Goal: Communication & Community: Answer question/provide support

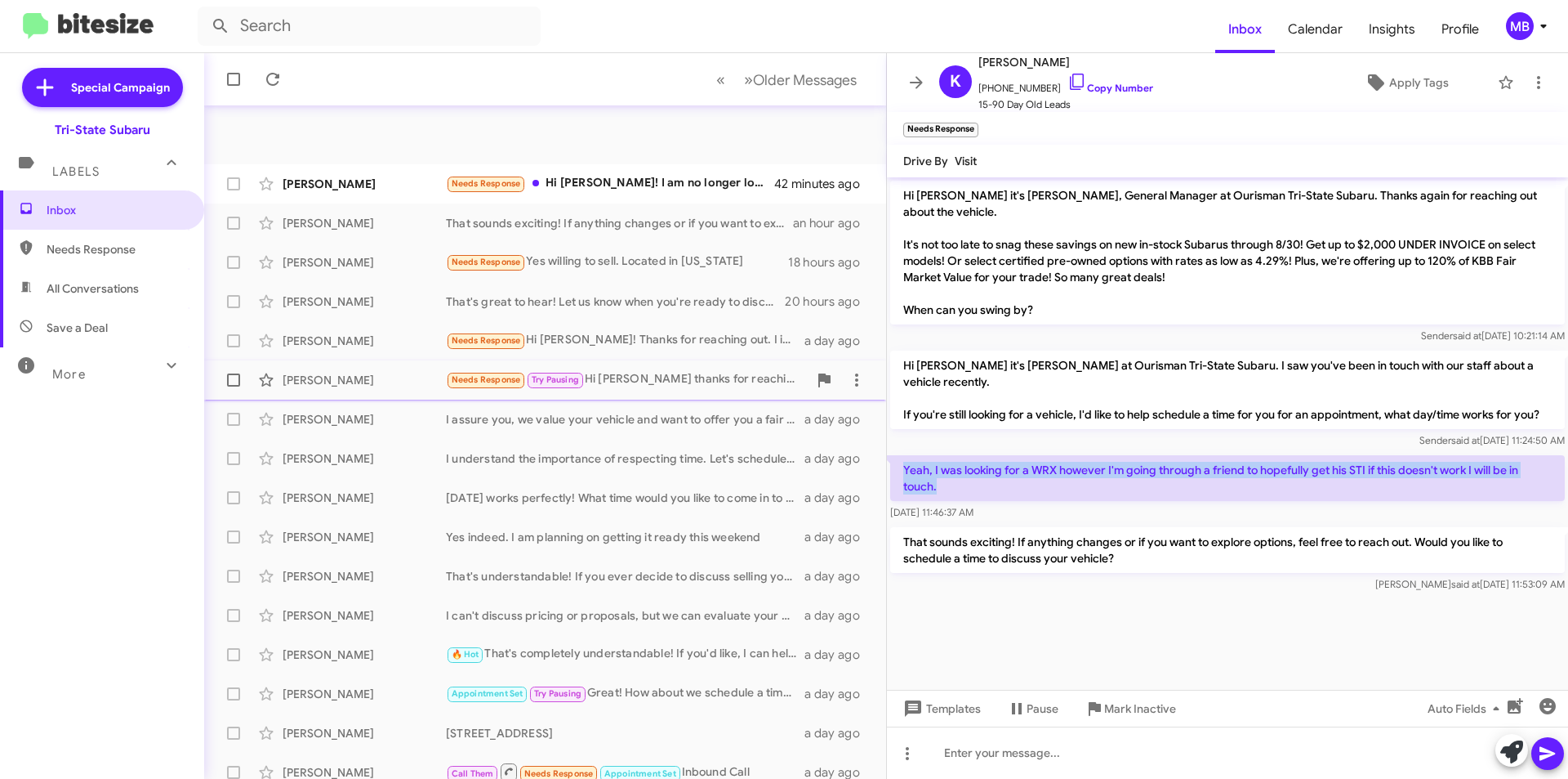
scroll to position [170, 0]
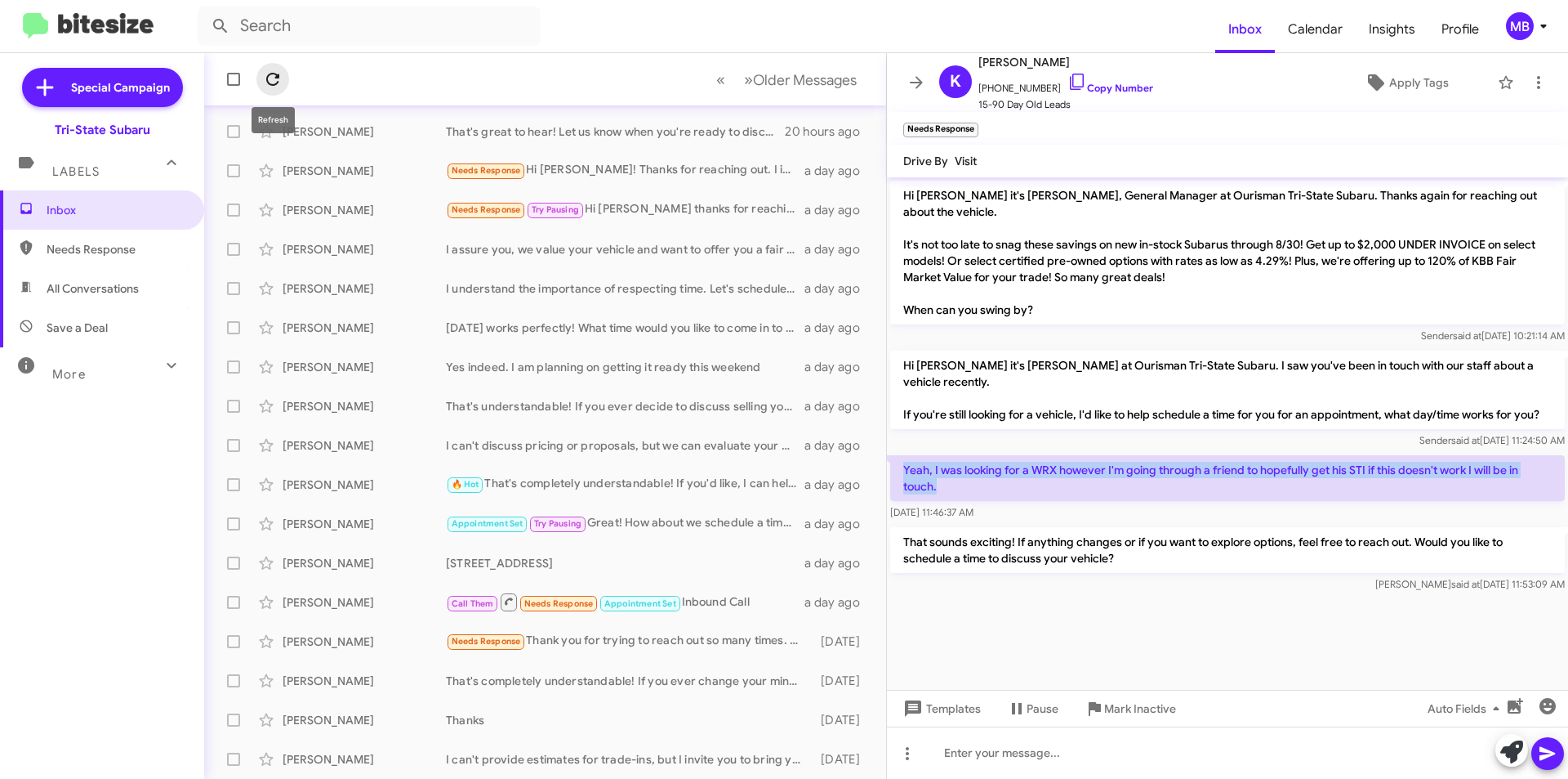
click at [274, 87] on icon at bounding box center [273, 79] width 20 height 20
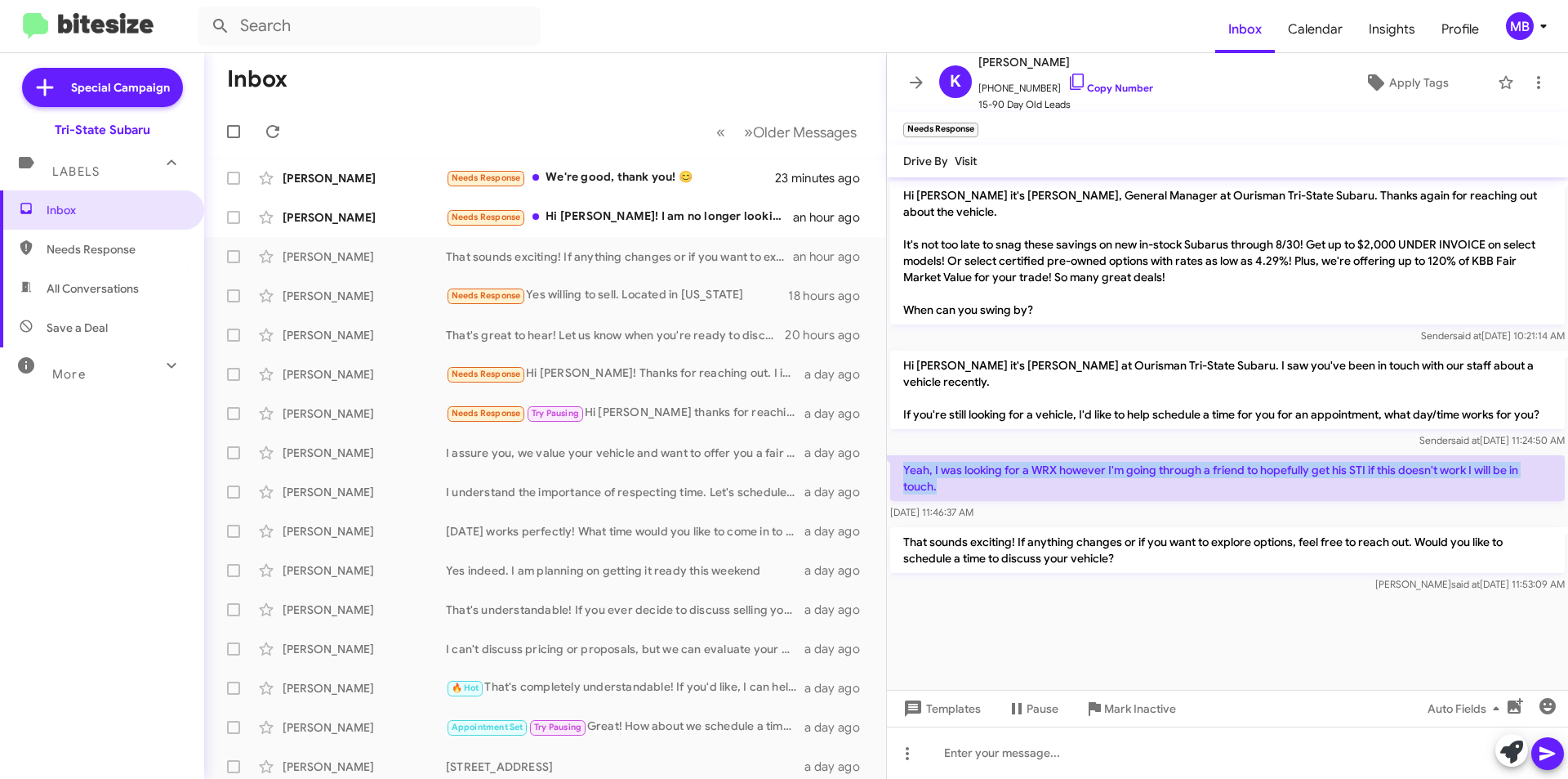
scroll to position [0, 0]
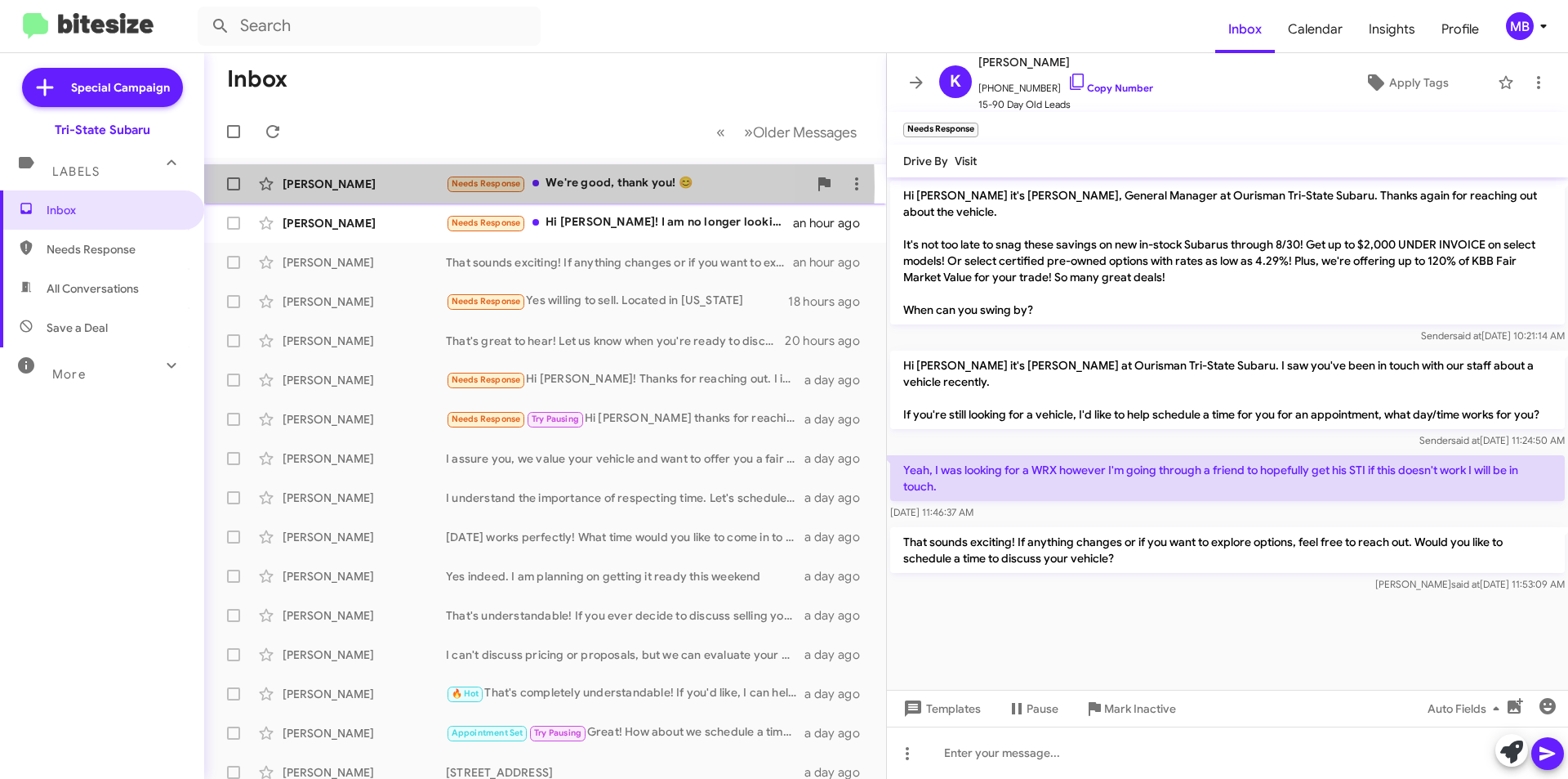
click at [420, 187] on div "[PERSON_NAME]" at bounding box center [365, 183] width 163 height 17
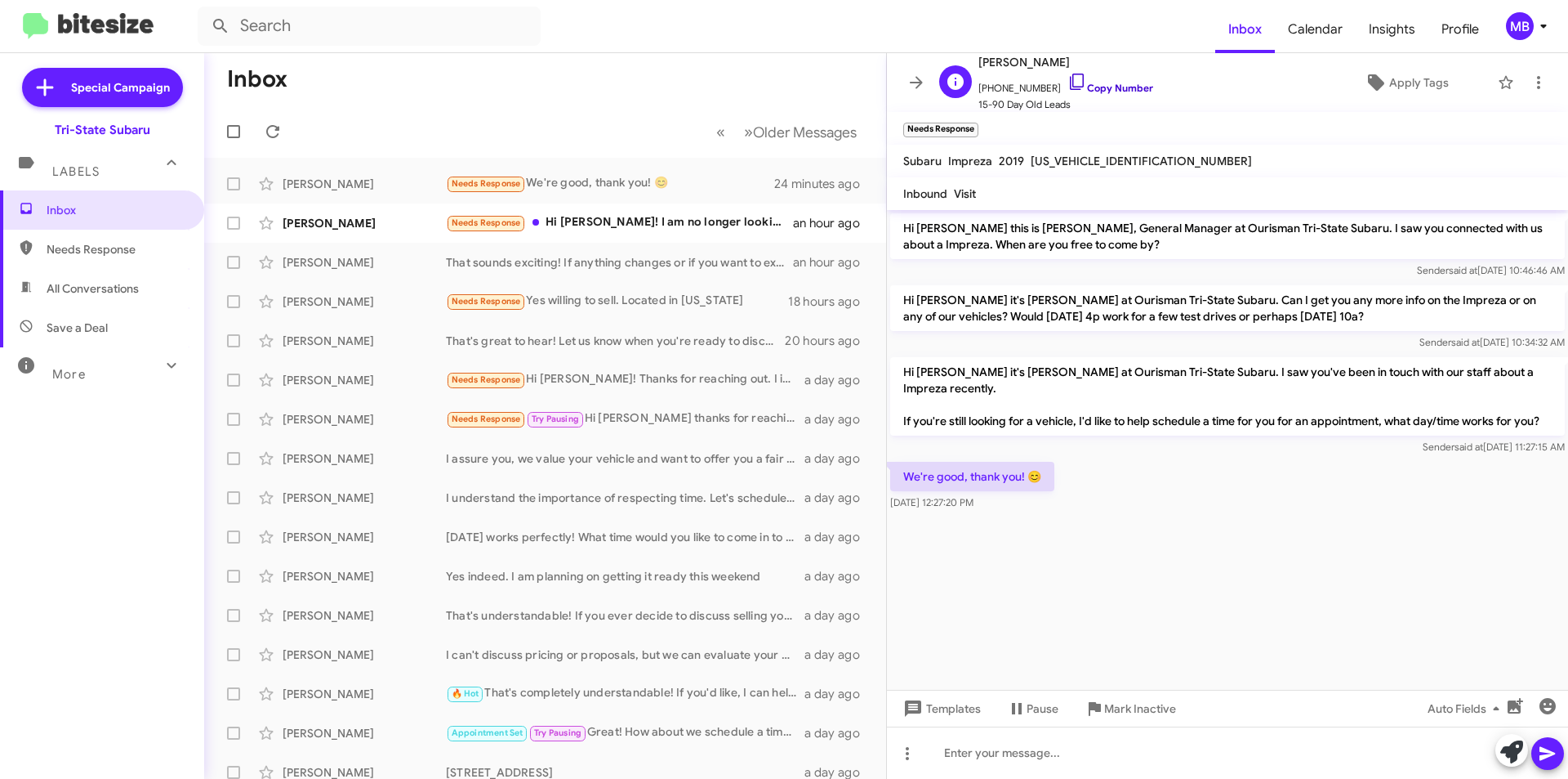
click at [1105, 86] on link "Copy Number" at bounding box center [1110, 88] width 86 height 12
click at [366, 231] on div "[PERSON_NAME] Needs Response Hi [PERSON_NAME]! I am no longer looking for a veh…" at bounding box center [545, 223] width 656 height 33
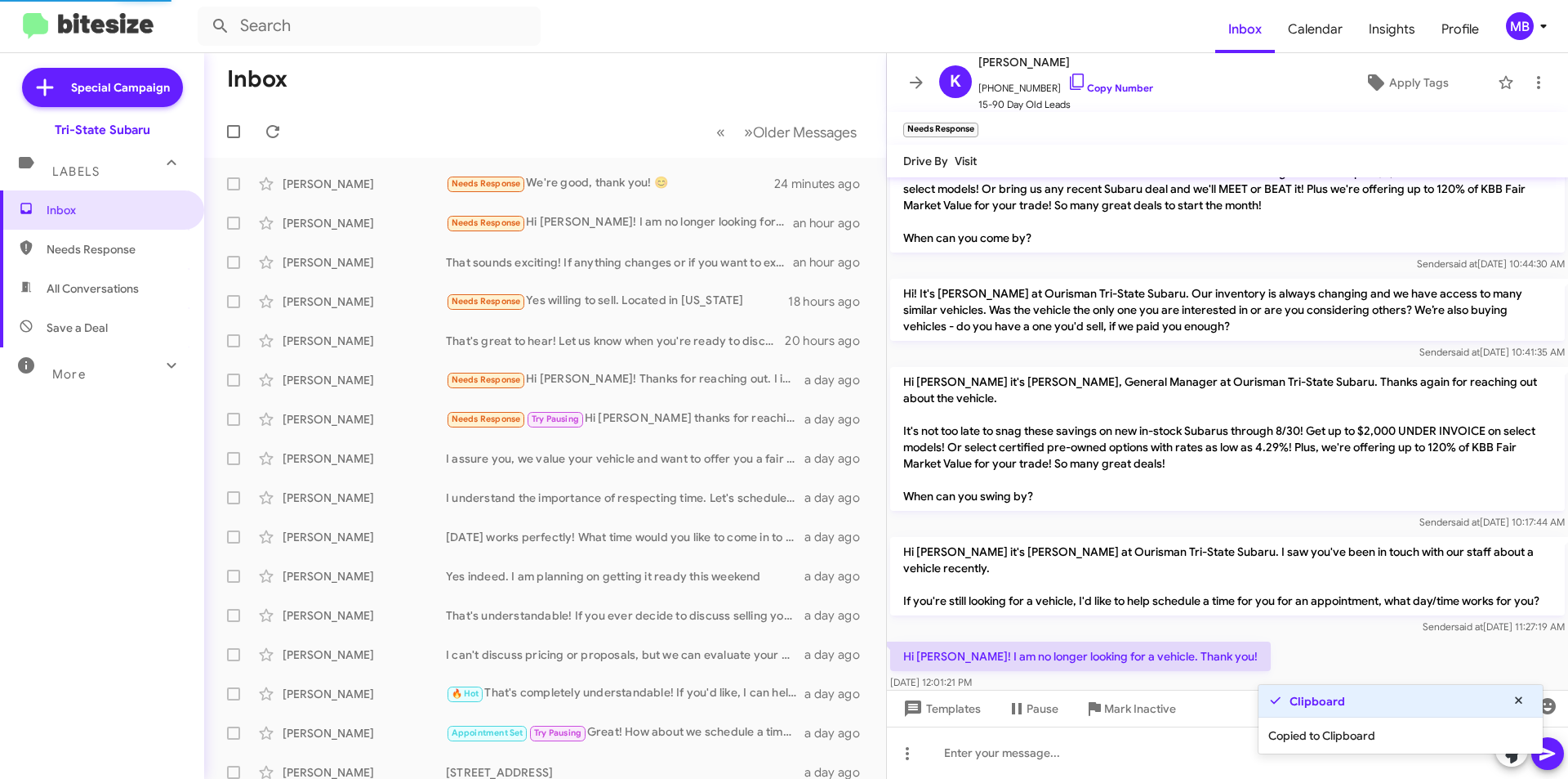
scroll to position [200, 0]
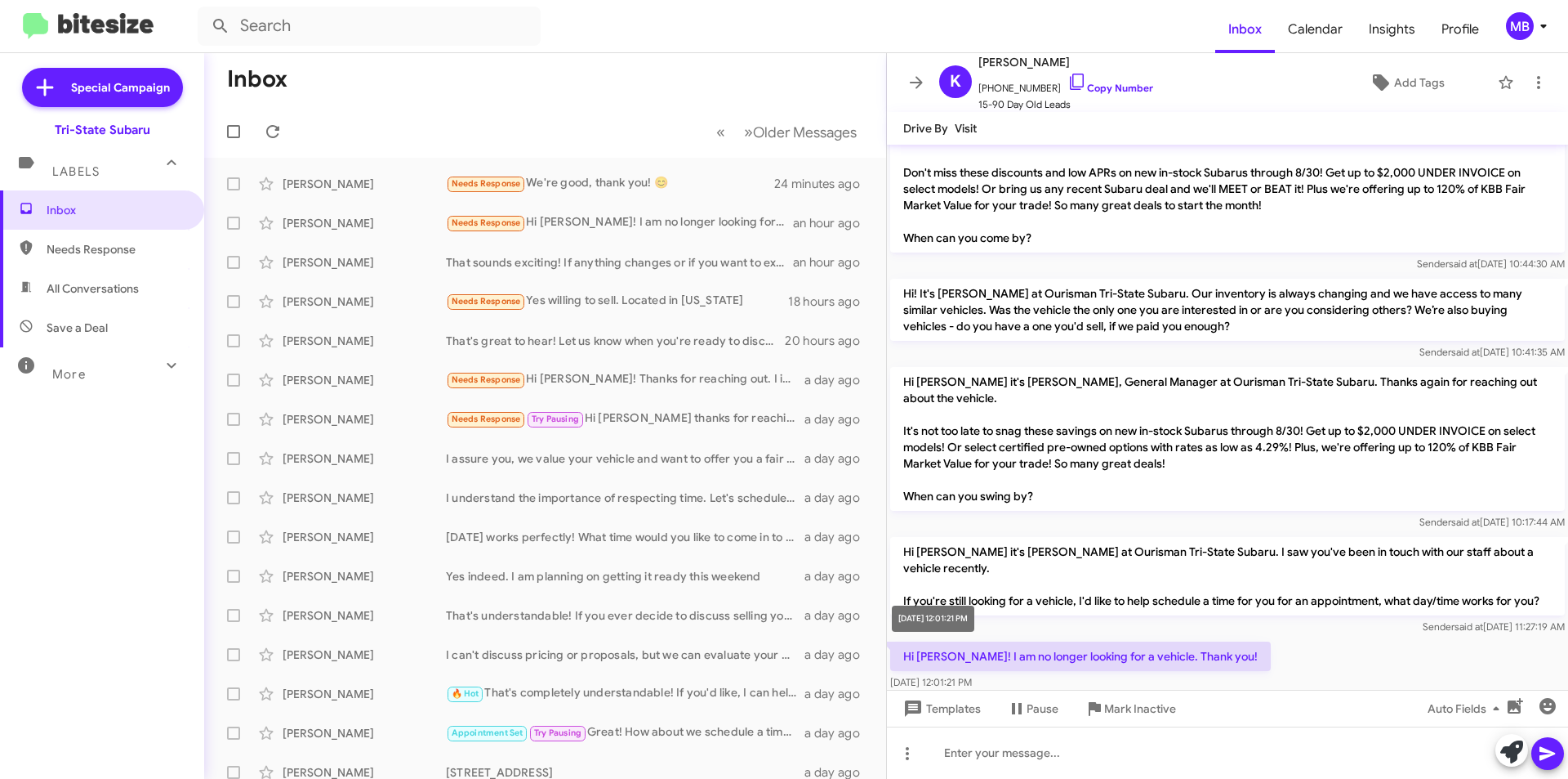
drag, startPoint x: 1077, startPoint y: 657, endPoint x: 945, endPoint y: 614, distance: 138.8
click at [945, 614] on body "Inbox Calendar Insights Profile MB Special Campaign Tri-State Subaru Labels Inb…" at bounding box center [784, 389] width 1568 height 779
drag, startPoint x: 1204, startPoint y: 629, endPoint x: 899, endPoint y: 623, distance: 305.1
click at [899, 638] on div "Hi [PERSON_NAME]! I am no longer looking for a vehicle. Thank you! [DATE] 12:01…" at bounding box center [1228, 666] width 682 height 56
copy p "Hi [PERSON_NAME]! I am no longer looking for a vehicle. Thank you!"
